Goal: Information Seeking & Learning: Check status

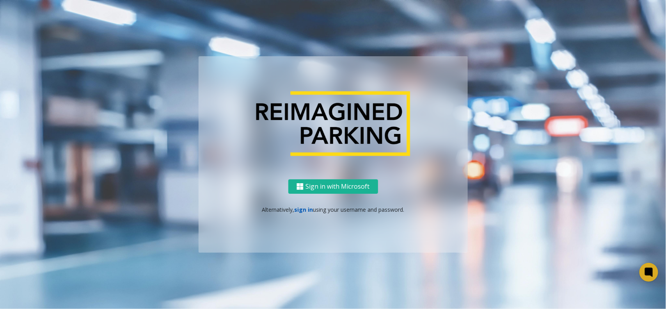
click at [299, 206] on link "sign in" at bounding box center [303, 209] width 19 height 7
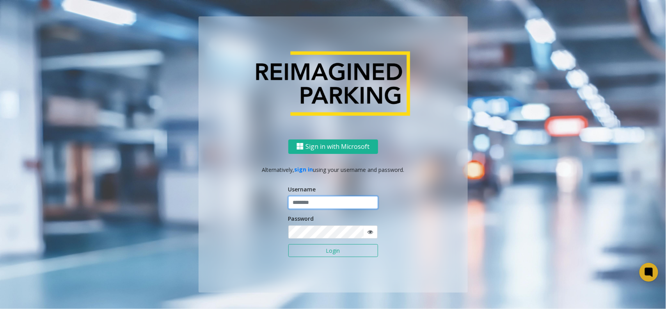
drag, startPoint x: 303, startPoint y: 205, endPoint x: 316, endPoint y: 211, distance: 14.0
click at [303, 205] on input "text" at bounding box center [333, 202] width 90 height 13
type input "**********"
click at [330, 256] on button "Login" at bounding box center [333, 250] width 90 height 13
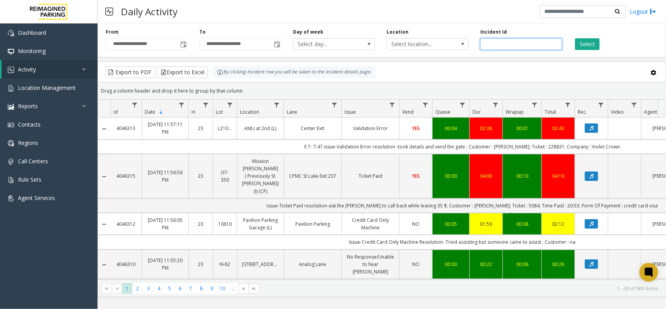
click at [564, 40] on div "Incident Id" at bounding box center [521, 38] width 94 height 21
drag, startPoint x: 385, startPoint y: 227, endPoint x: 496, endPoint y: 234, distance: 111.4
click at [493, 234] on td "Issue-Credit Card Only Machine Resolution- Tried assisting but someone came to …" at bounding box center [461, 241] width 703 height 14
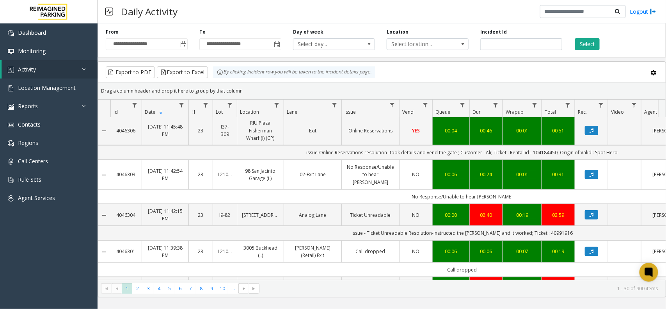
scroll to position [439, 0]
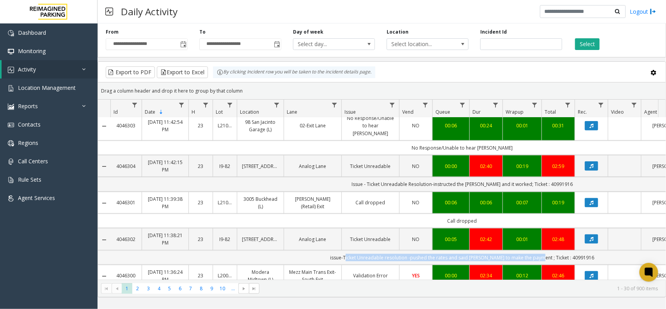
drag, startPoint x: 354, startPoint y: 218, endPoint x: 559, endPoint y: 216, distance: 204.8
click at [556, 250] on td "issue-Ticket Unreadable resolution -pushed the rates and said [PERSON_NAME] to …" at bounding box center [461, 257] width 703 height 14
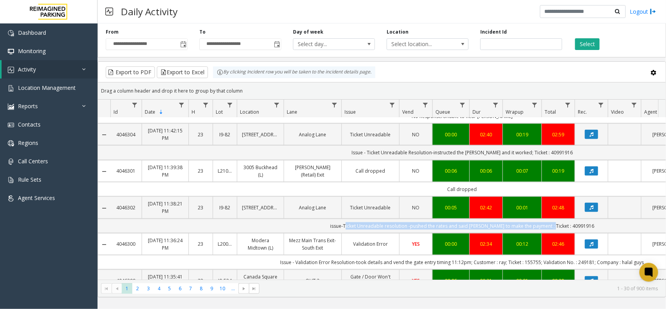
scroll to position [488, 0]
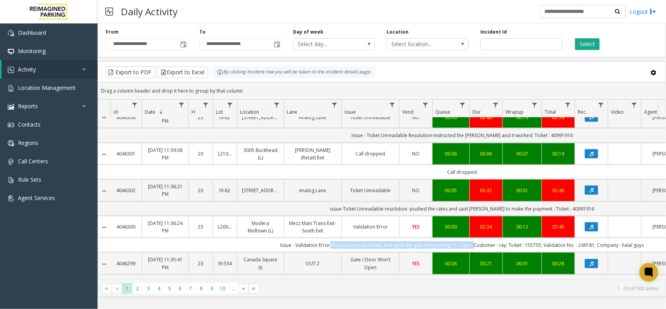
drag, startPoint x: 329, startPoint y: 205, endPoint x: 492, endPoint y: 208, distance: 163.1
click at [491, 238] on td "Issue - Validation Error Resolution-took details and vend the gate entry timing…" at bounding box center [461, 245] width 703 height 14
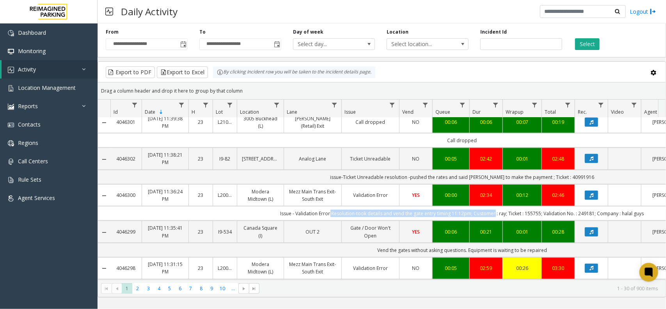
scroll to position [536, 0]
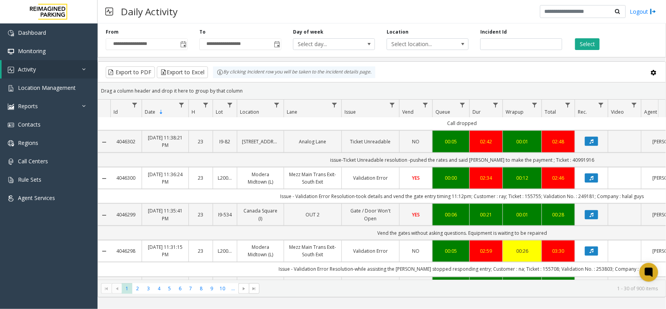
click at [468, 13] on div "Daily Activity Logout" at bounding box center [382, 11] width 568 height 23
